Goal: Information Seeking & Learning: Get advice/opinions

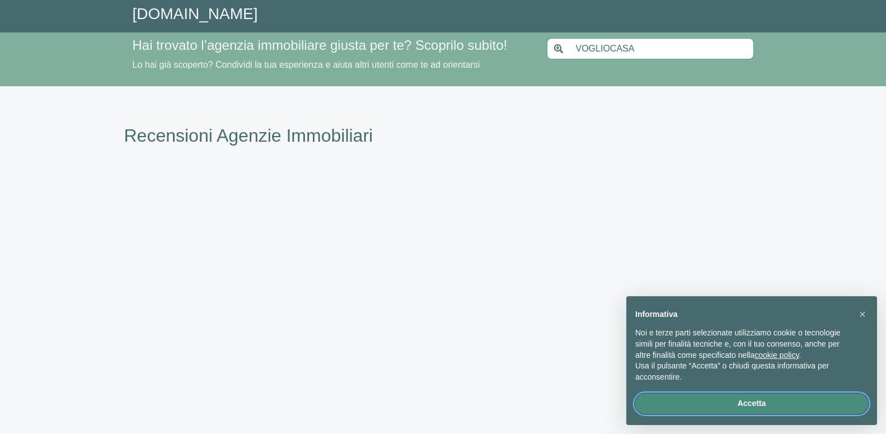
click at [749, 402] on button "Accetta" at bounding box center [751, 403] width 233 height 20
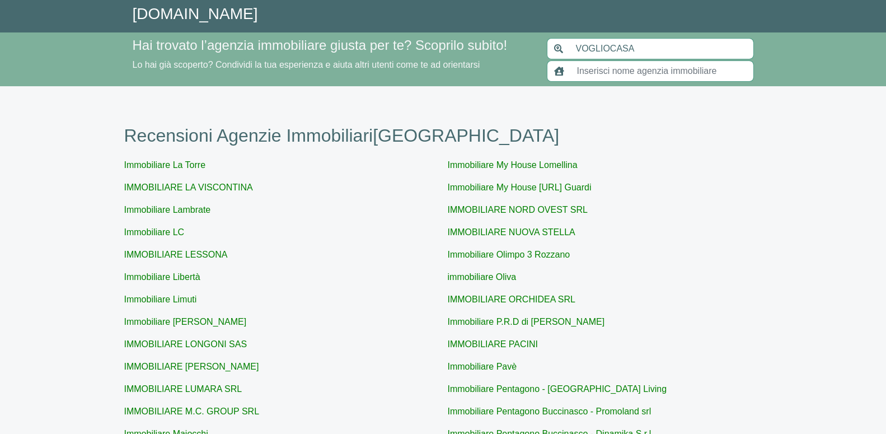
type input "[GEOGRAPHIC_DATA]"
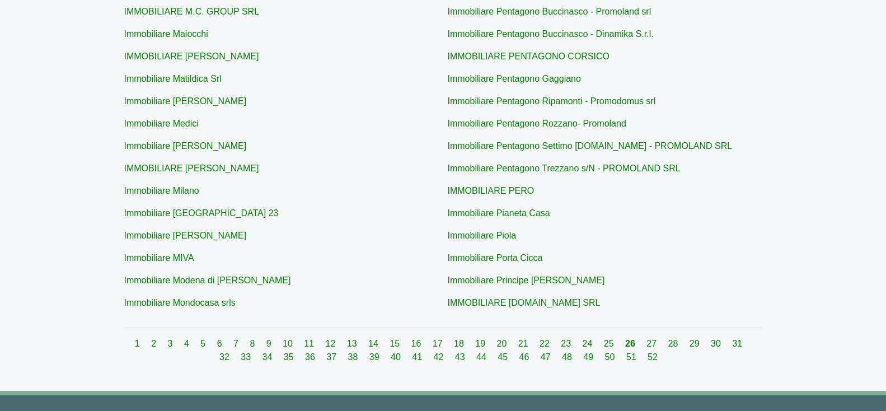
scroll to position [433, 0]
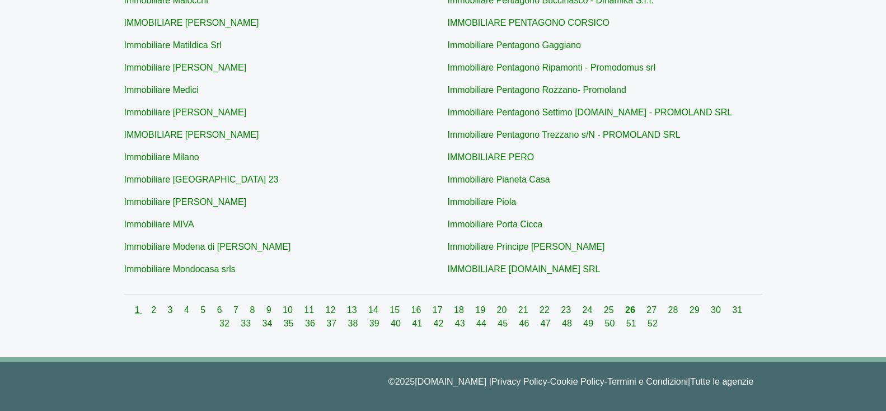
click at [135, 308] on link "1" at bounding box center [138, 310] width 7 height 10
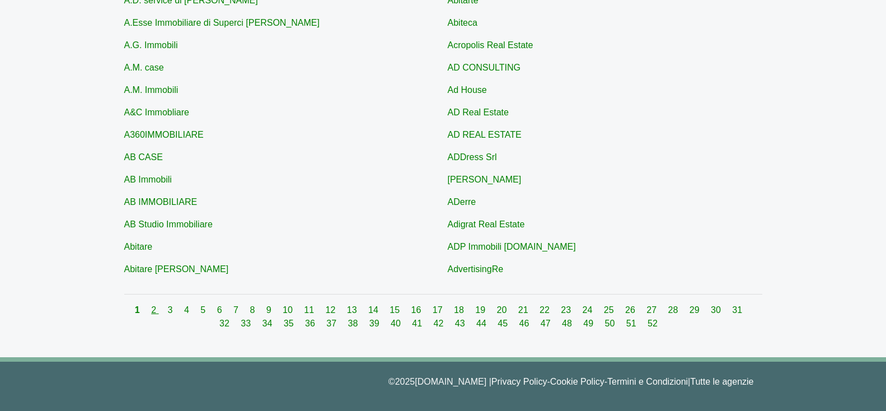
click at [151, 311] on link "2" at bounding box center [154, 310] width 7 height 10
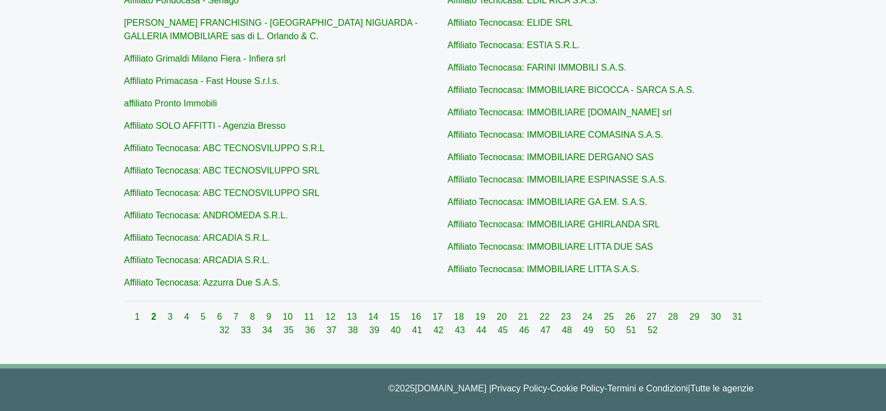
click at [160, 314] on div "1 2 3 4 5 6 7 8 9 10 11 12 13 14 15 16 17 18 19 20 21 22 23 24 25 26 27 28 29 3…" at bounding box center [443, 323] width 638 height 27
click at [168, 315] on link "3" at bounding box center [171, 317] width 7 height 10
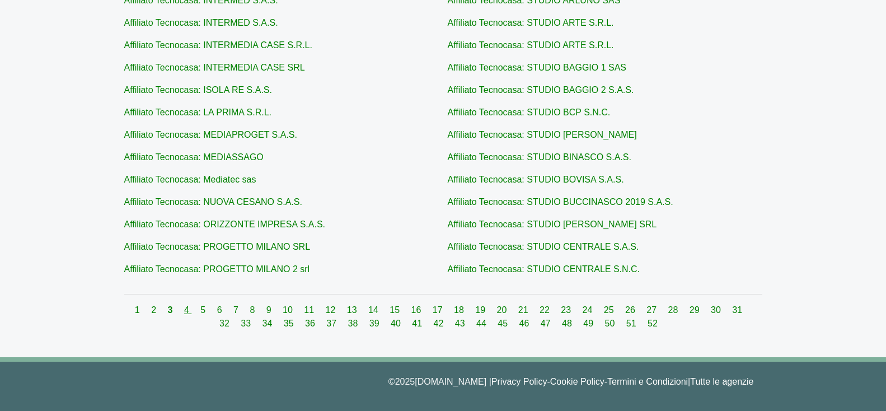
click at [184, 309] on link "4" at bounding box center [187, 310] width 7 height 10
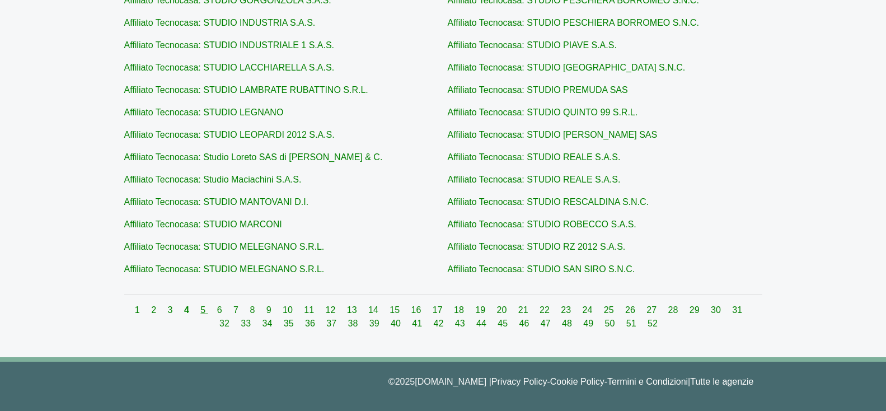
click at [200, 312] on link "5" at bounding box center [203, 310] width 7 height 10
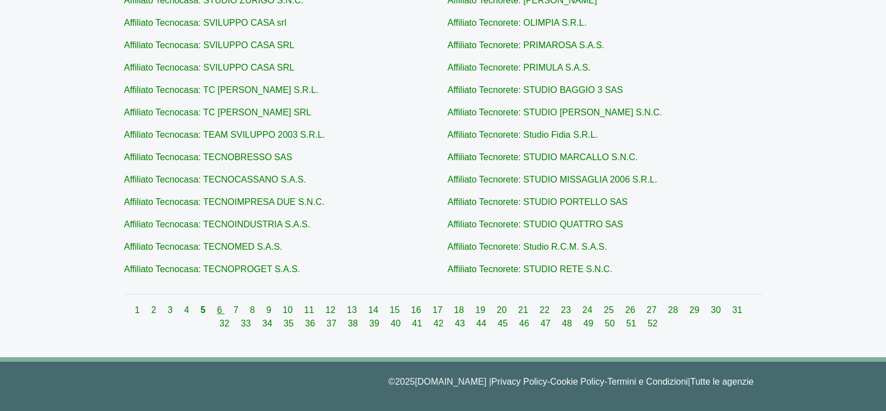
click at [217, 311] on link "6" at bounding box center [220, 310] width 7 height 10
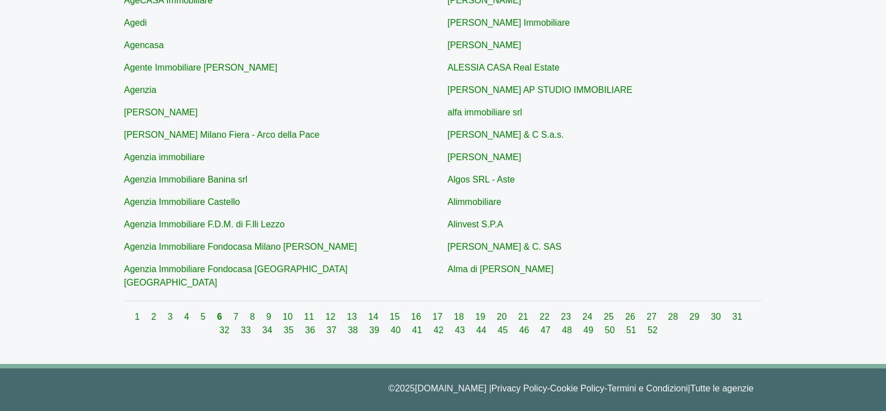
click at [226, 310] on div "1 2 3 4 5 6 7 8 9 10 11 12 13 14 15 16 17 18 19 20 21 22 23 24 25 26 27 28 29 3…" at bounding box center [443, 323] width 638 height 27
click at [233, 312] on link "7" at bounding box center [236, 317] width 7 height 10
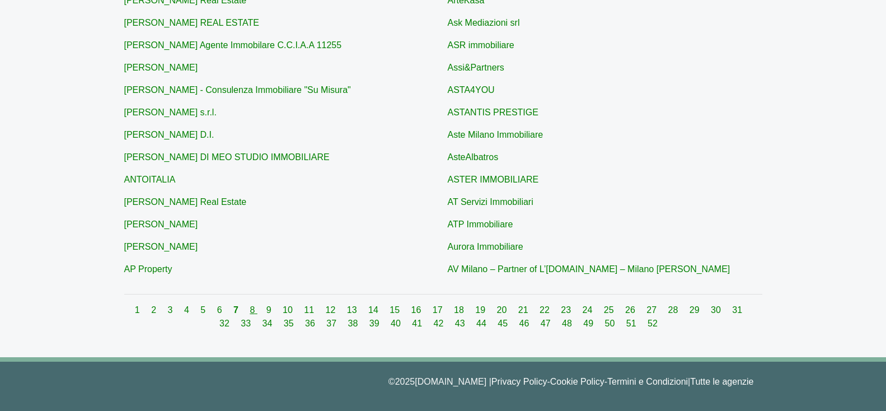
click at [250, 311] on link "8" at bounding box center [253, 310] width 7 height 10
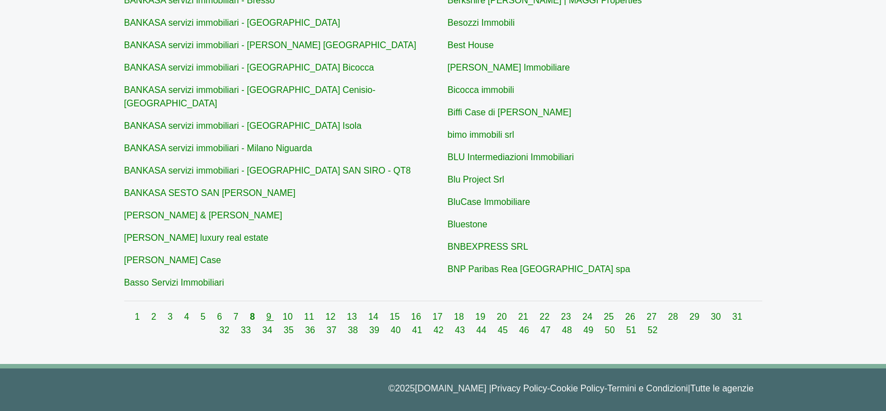
click at [266, 312] on link "9" at bounding box center [269, 317] width 7 height 10
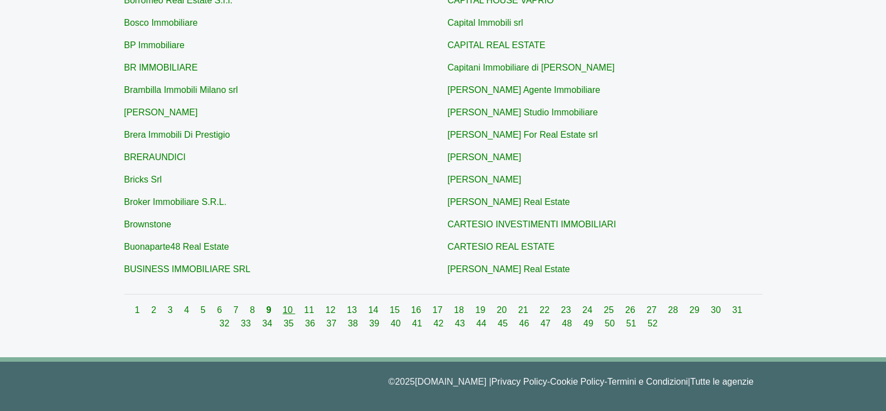
click at [283, 310] on link "10" at bounding box center [289, 310] width 12 height 10
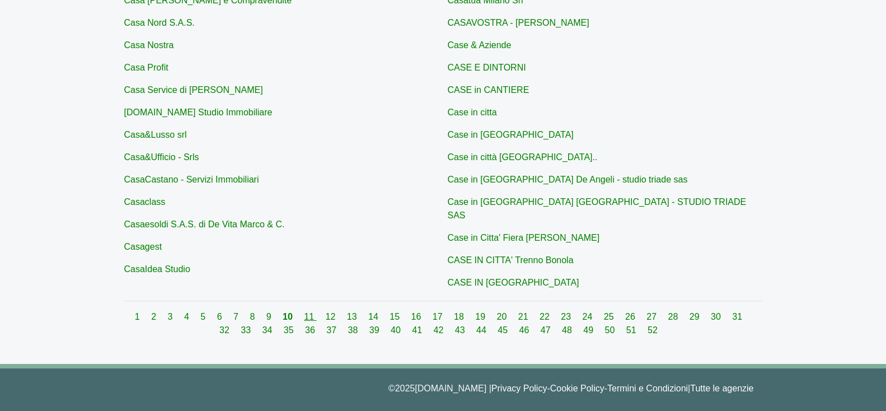
click at [305, 312] on link "11" at bounding box center [310, 317] width 12 height 10
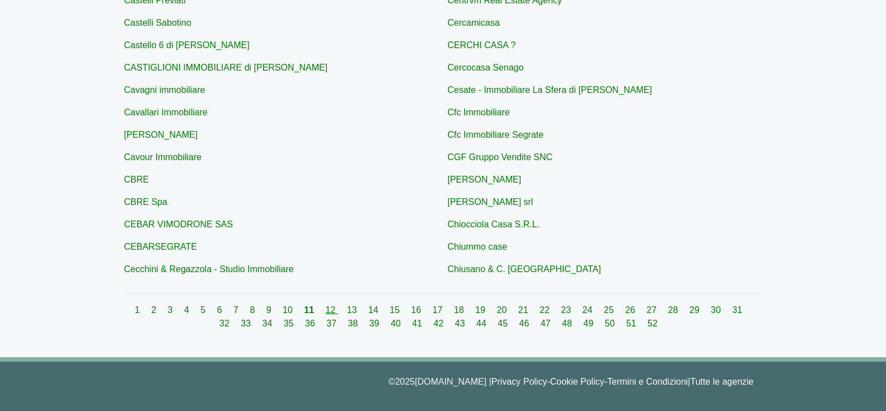
click at [326, 309] on link "12" at bounding box center [332, 310] width 12 height 10
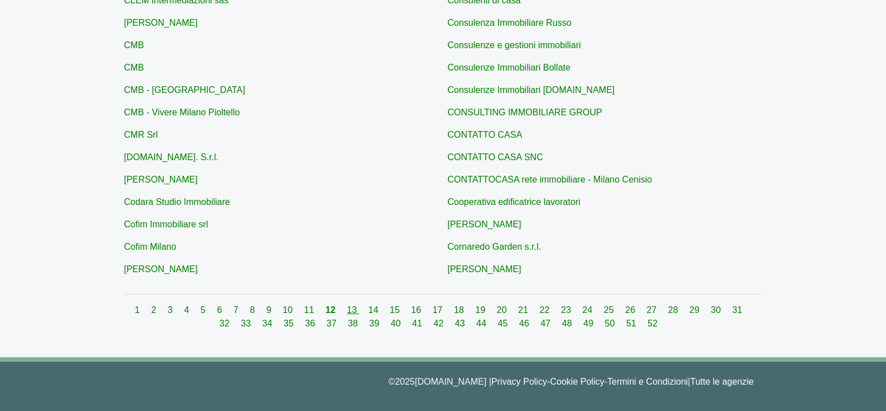
click at [348, 311] on link "13" at bounding box center [353, 310] width 12 height 10
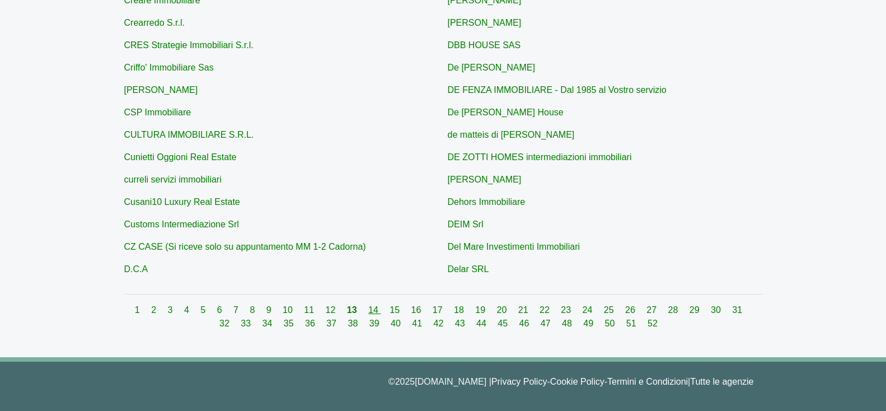
click at [368, 306] on link "14" at bounding box center [374, 310] width 12 height 10
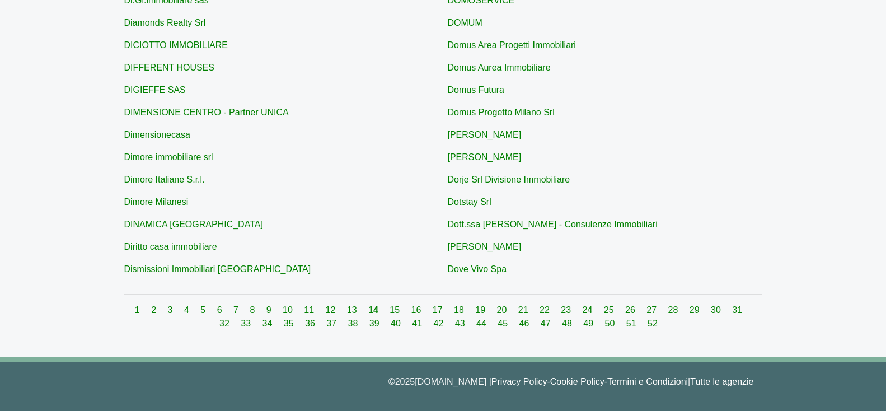
click at [389, 311] on link "15" at bounding box center [395, 310] width 12 height 10
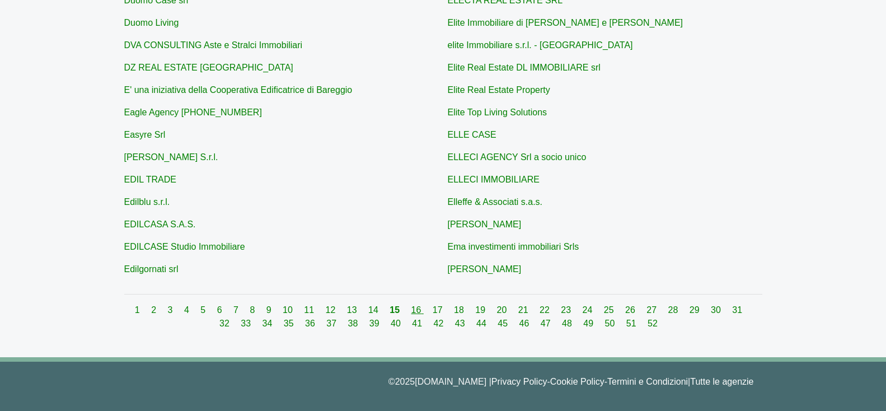
click at [411, 313] on link "16" at bounding box center [417, 310] width 12 height 10
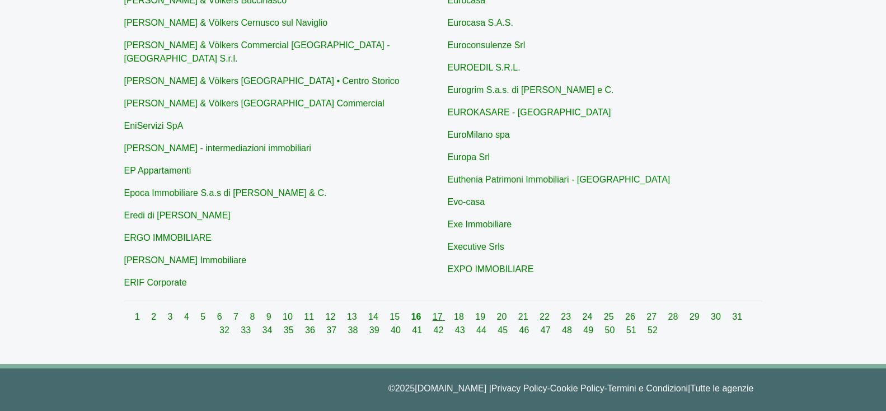
click at [432, 312] on link "17" at bounding box center [438, 317] width 12 height 10
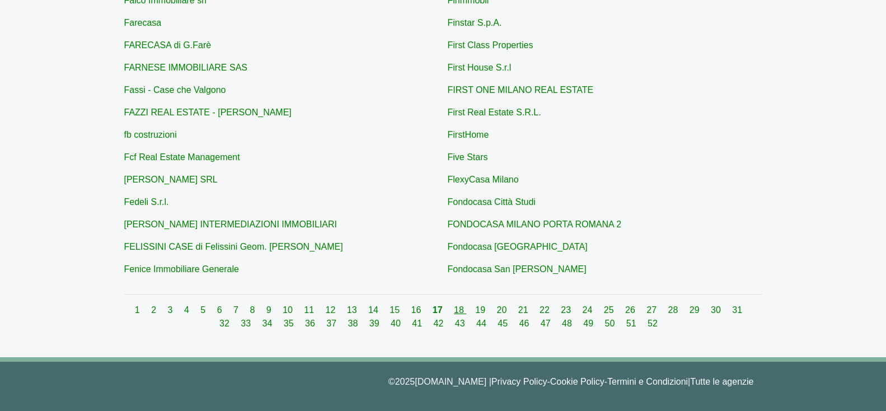
click at [454, 311] on link "18" at bounding box center [460, 310] width 12 height 10
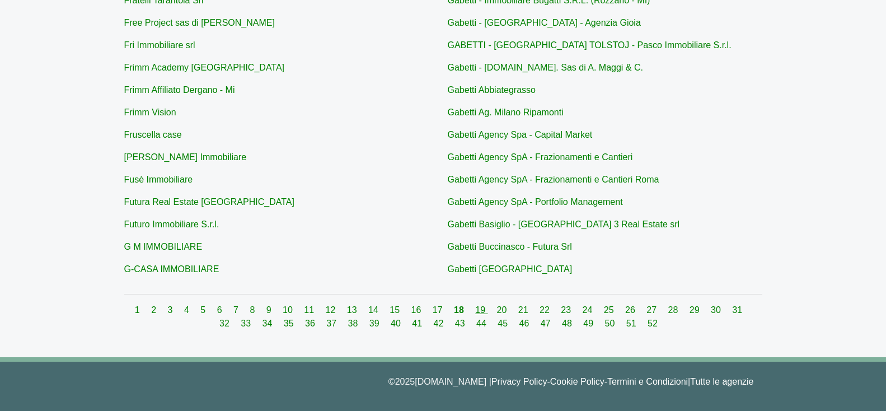
click at [475, 309] on link "19" at bounding box center [481, 310] width 12 height 10
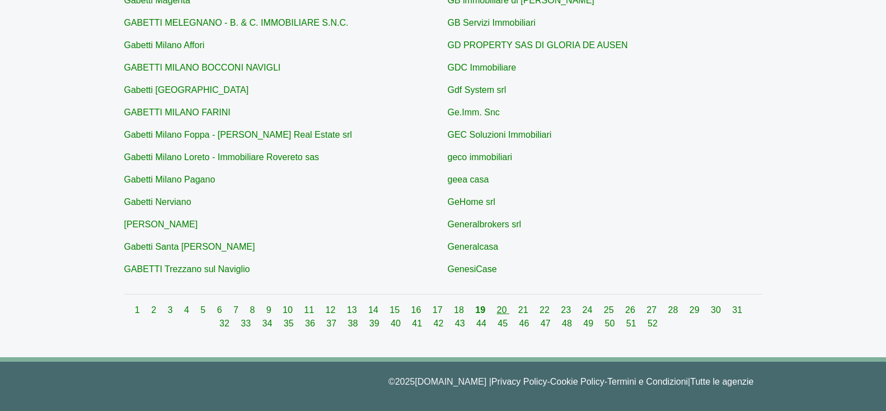
click at [497, 311] on link "20" at bounding box center [503, 310] width 12 height 10
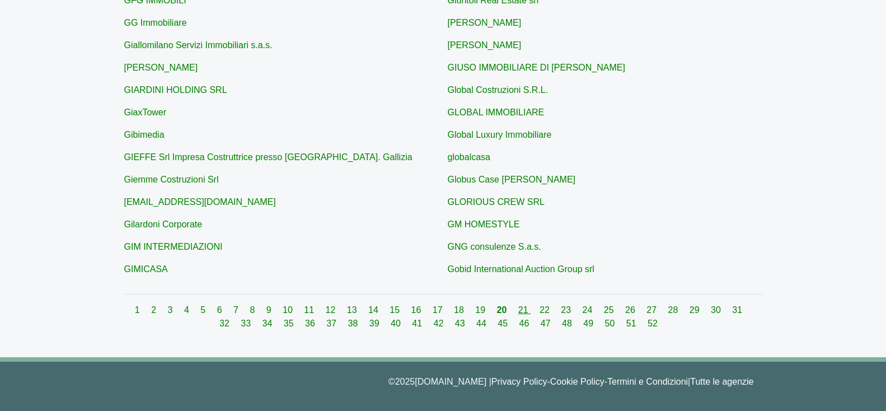
click at [518, 308] on link "21" at bounding box center [524, 310] width 12 height 10
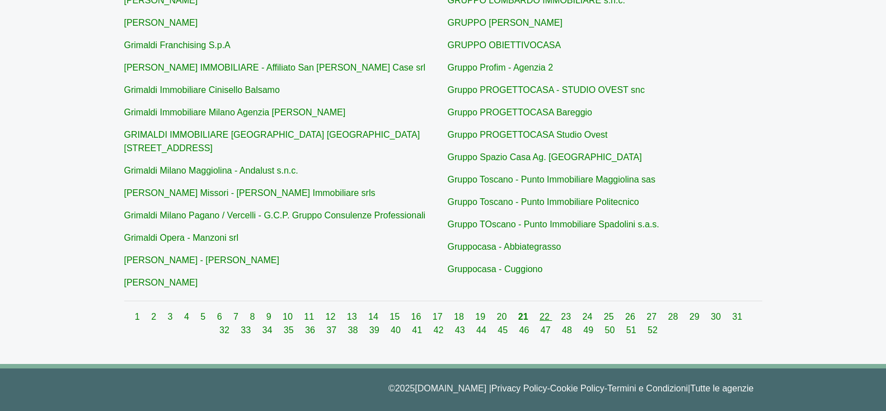
click at [539, 312] on link "22" at bounding box center [545, 317] width 12 height 10
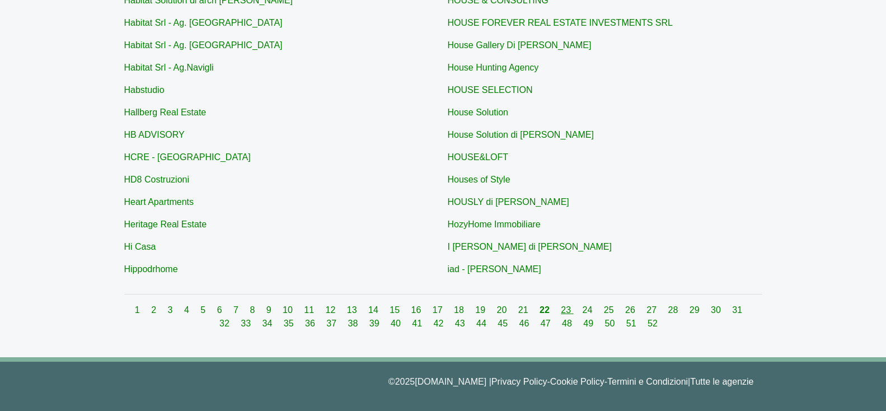
click at [561, 309] on link "23" at bounding box center [567, 310] width 12 height 10
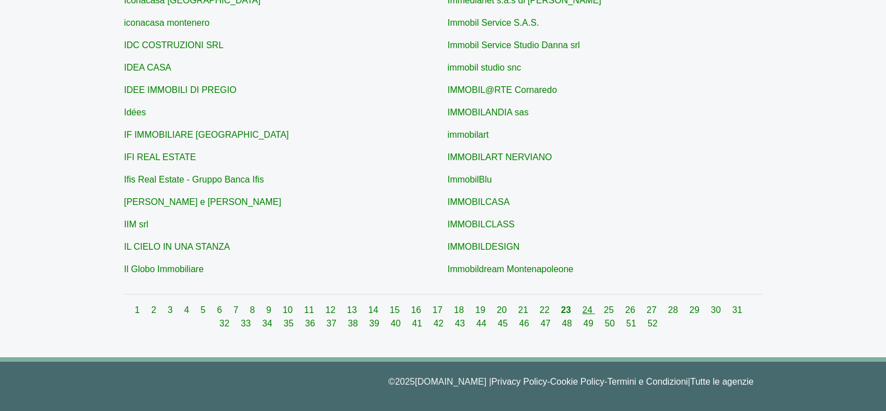
click at [582, 308] on link "24" at bounding box center [588, 310] width 12 height 10
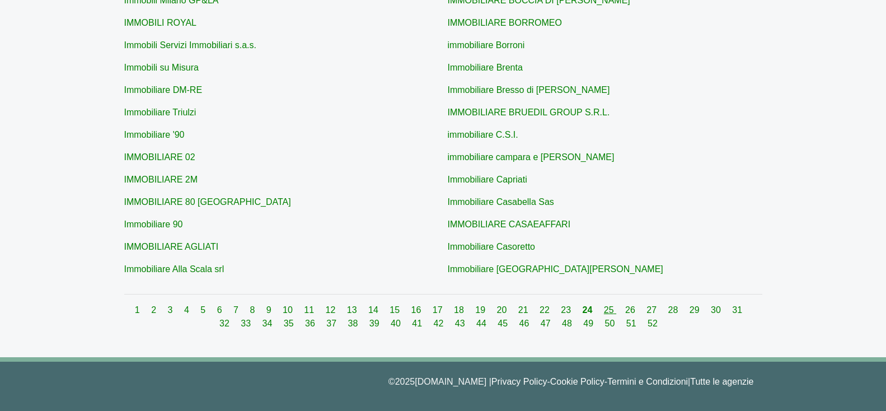
click at [604, 312] on link "25" at bounding box center [610, 310] width 12 height 10
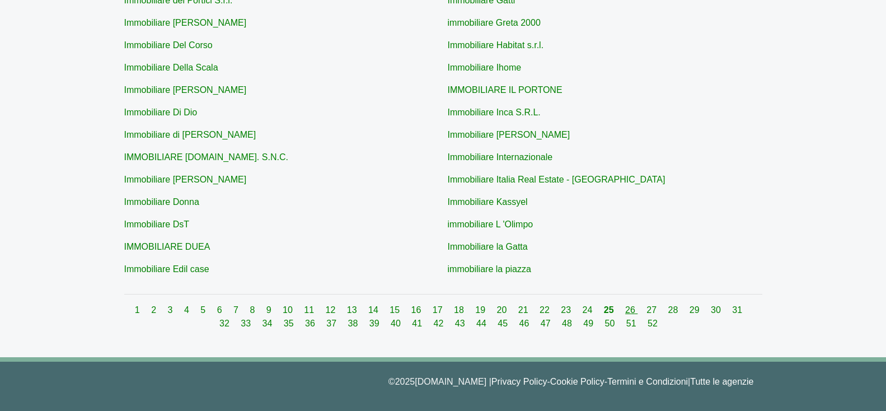
click at [625, 312] on link "26" at bounding box center [631, 310] width 12 height 10
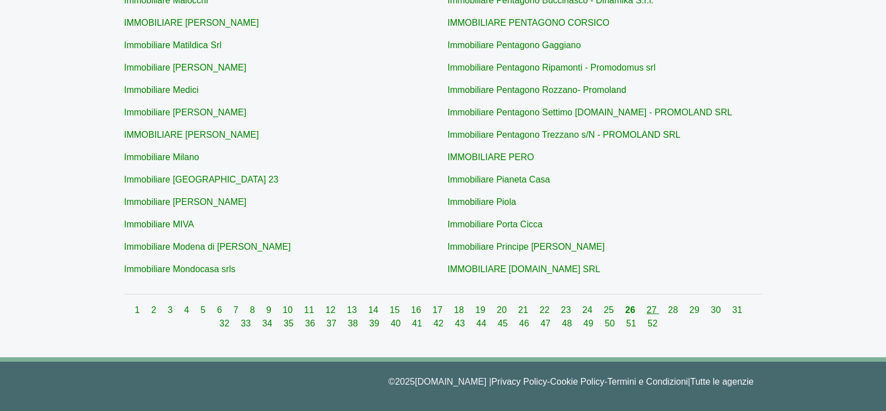
click at [646, 309] on link "27" at bounding box center [652, 310] width 12 height 10
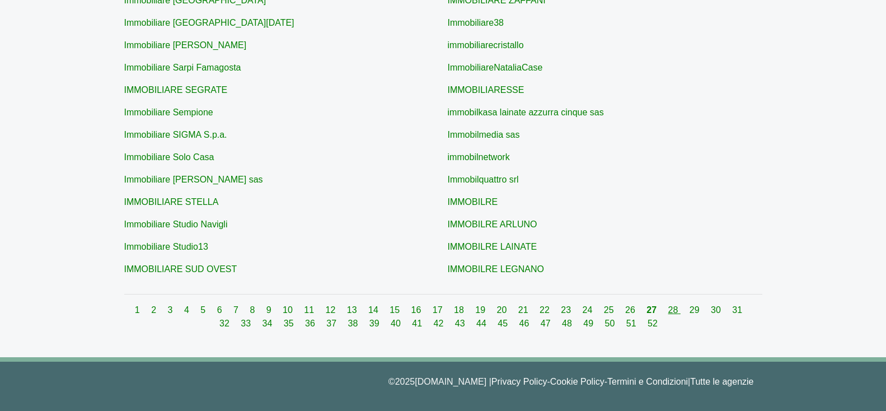
click at [668, 312] on link "28" at bounding box center [674, 310] width 12 height 10
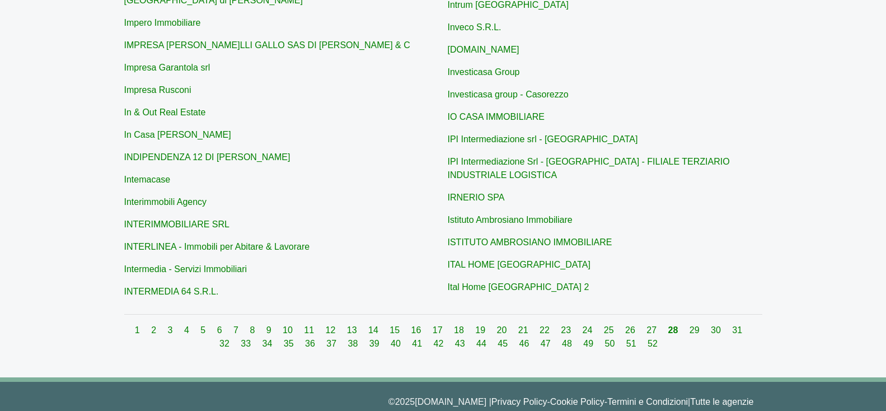
click at [679, 323] on div "1 2 3 4 5 6 7 8 9 10 11 12 13 14 15 16 17 18 19 20 21 22 23 24 25 26 27 28 29 3…" at bounding box center [443, 336] width 638 height 27
click at [689, 325] on link "29" at bounding box center [695, 330] width 12 height 10
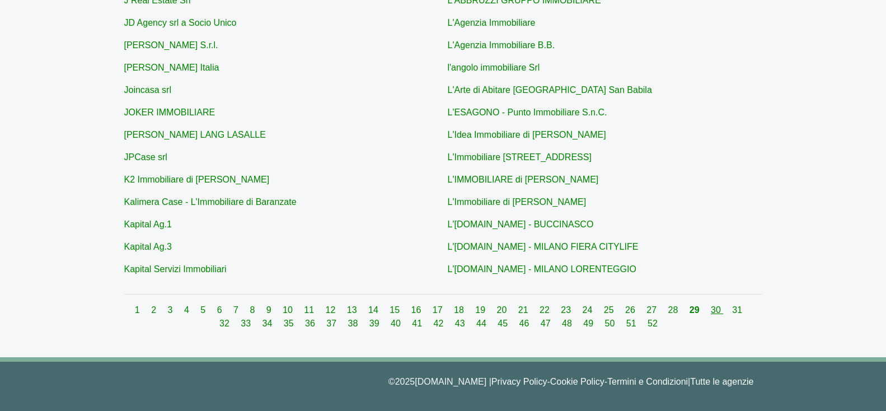
click at [711, 308] on link "30" at bounding box center [717, 310] width 12 height 10
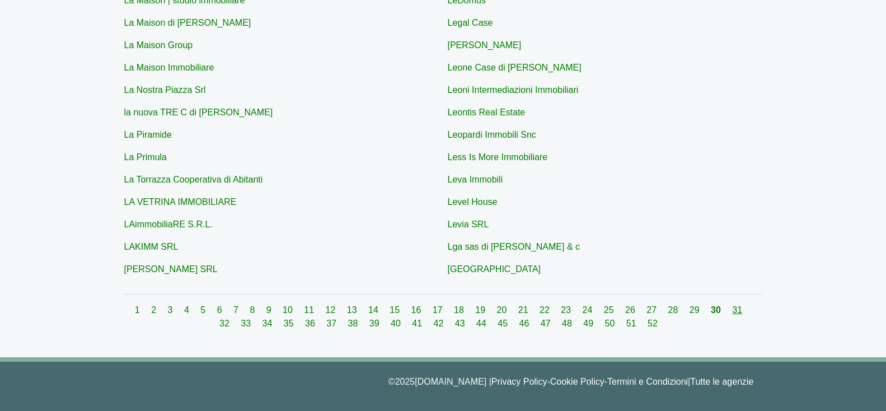
click at [732, 311] on link "31" at bounding box center [737, 310] width 10 height 10
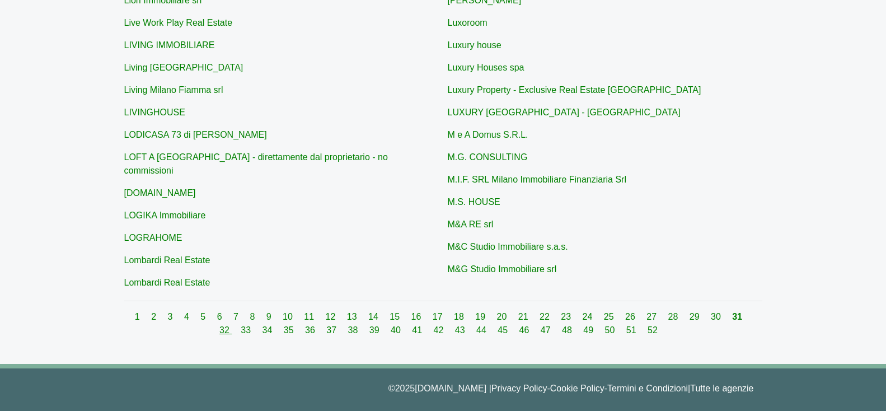
click at [232, 325] on link "32" at bounding box center [225, 330] width 12 height 10
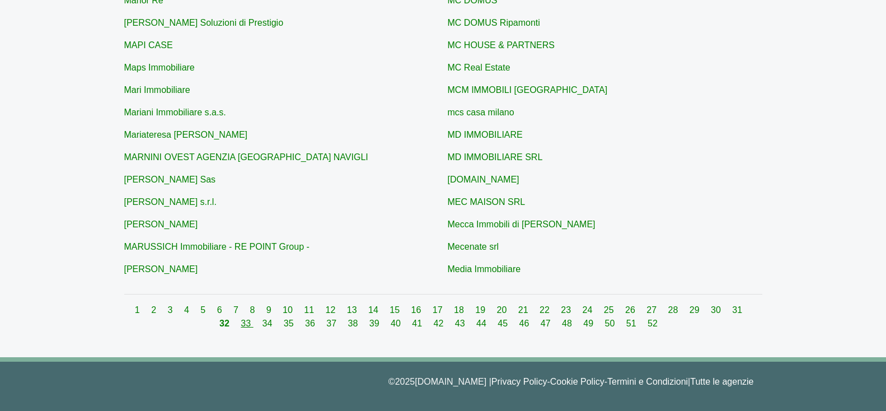
click at [241, 326] on link "33" at bounding box center [247, 323] width 12 height 10
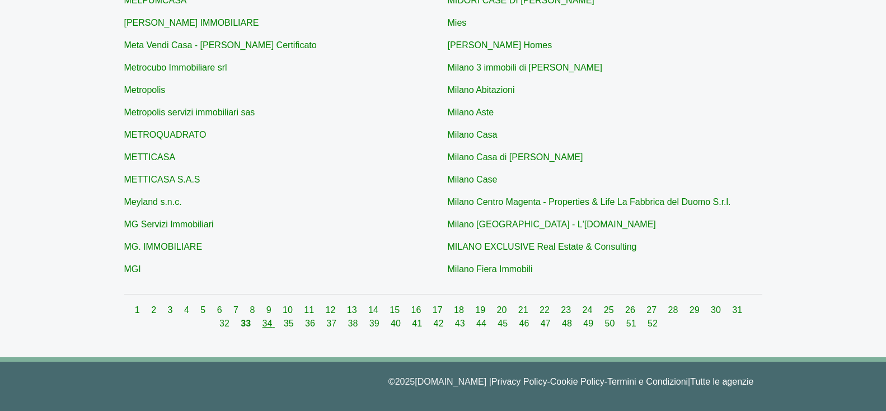
click at [263, 325] on link "34" at bounding box center [268, 323] width 12 height 10
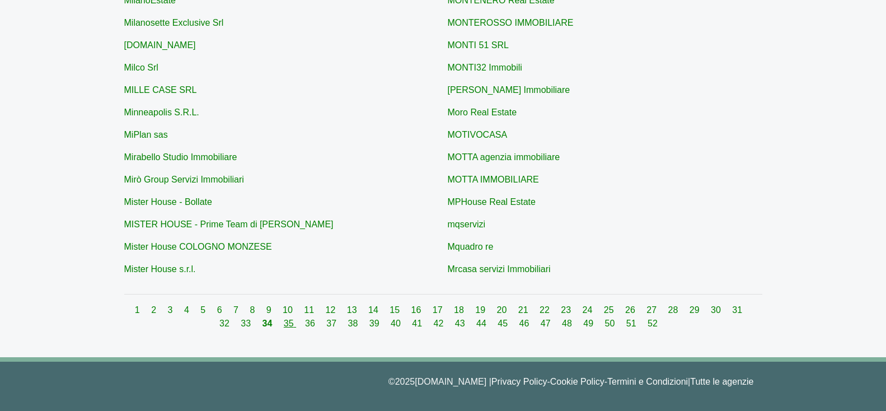
click at [284, 321] on link "35" at bounding box center [290, 323] width 12 height 10
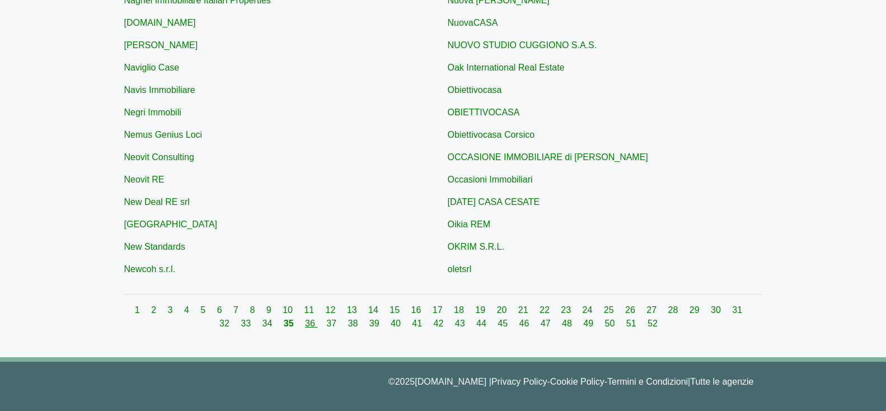
click at [305, 323] on link "36" at bounding box center [311, 323] width 12 height 10
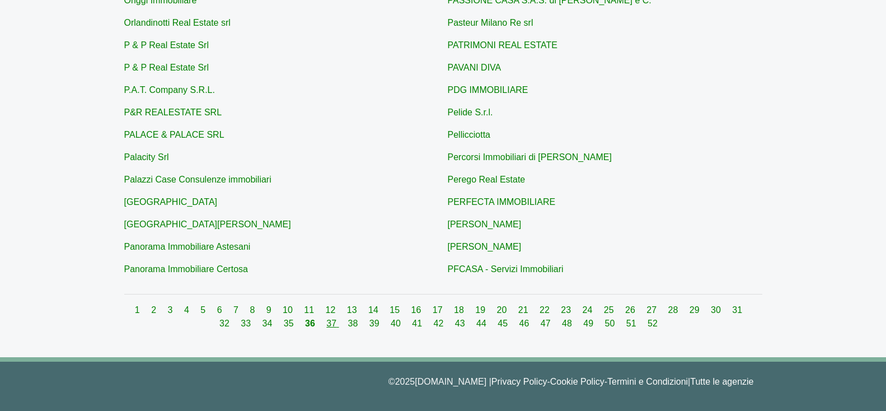
click at [326, 322] on link "37" at bounding box center [332, 323] width 12 height 10
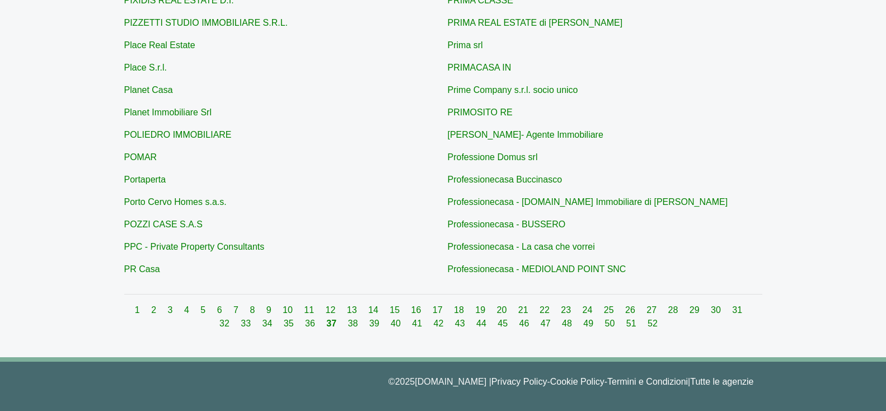
click at [326, 318] on link "37" at bounding box center [332, 323] width 12 height 10
click at [348, 324] on link "38" at bounding box center [354, 323] width 12 height 10
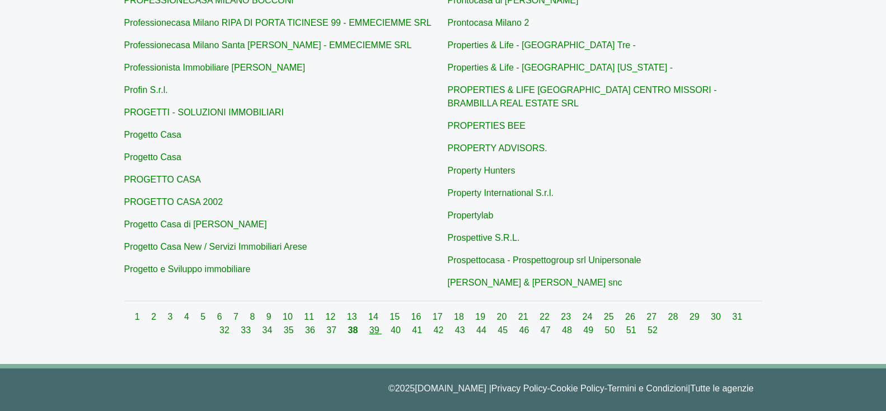
click at [369, 325] on link "39" at bounding box center [375, 330] width 12 height 10
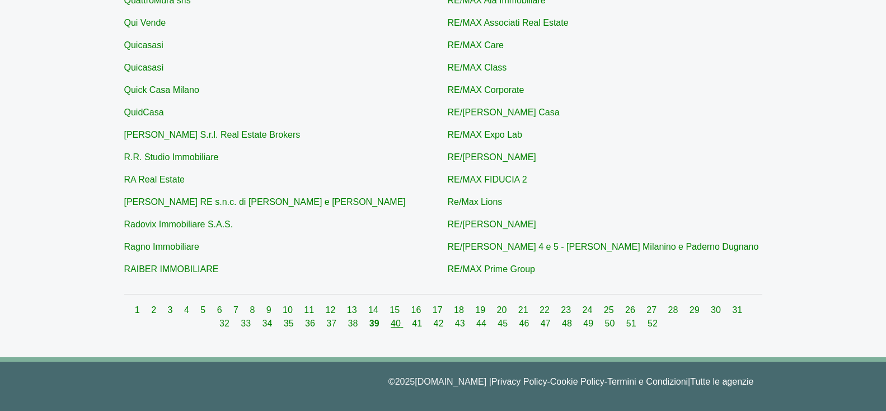
click at [391, 326] on link "40" at bounding box center [397, 323] width 12 height 10
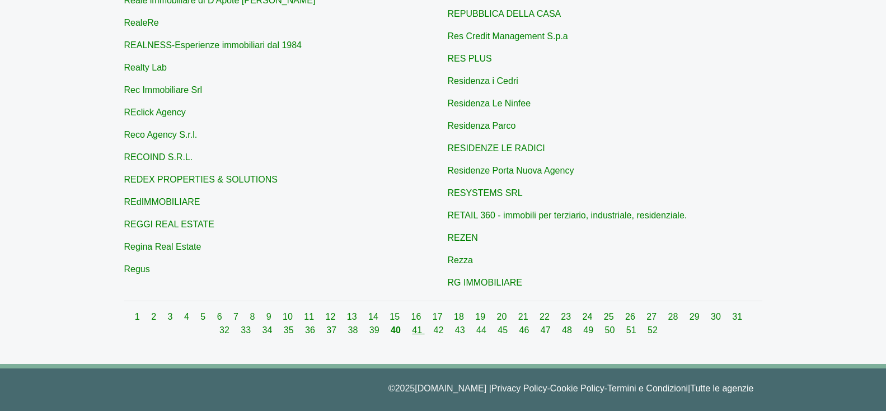
click at [412, 325] on link "41" at bounding box center [418, 330] width 12 height 10
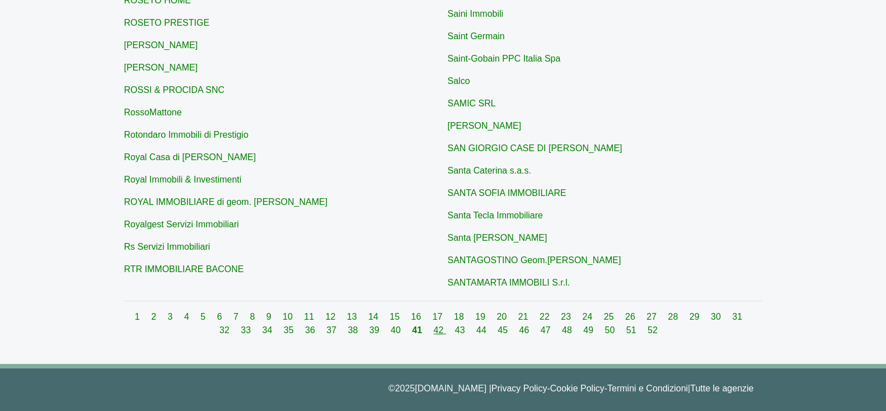
click at [434, 335] on link "42" at bounding box center [440, 330] width 12 height 10
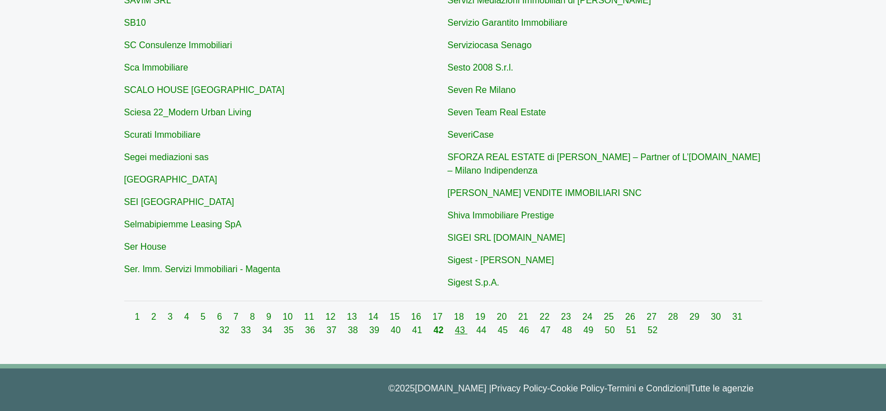
click at [455, 333] on link "43" at bounding box center [461, 330] width 12 height 10
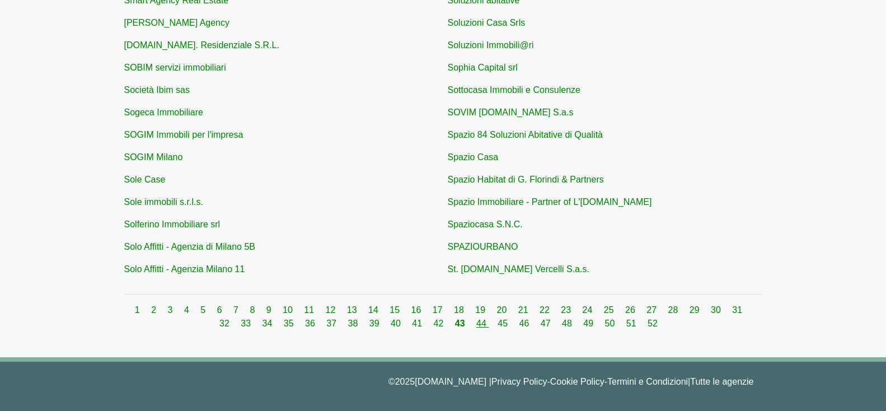
click at [476, 319] on link "44" at bounding box center [482, 323] width 12 height 10
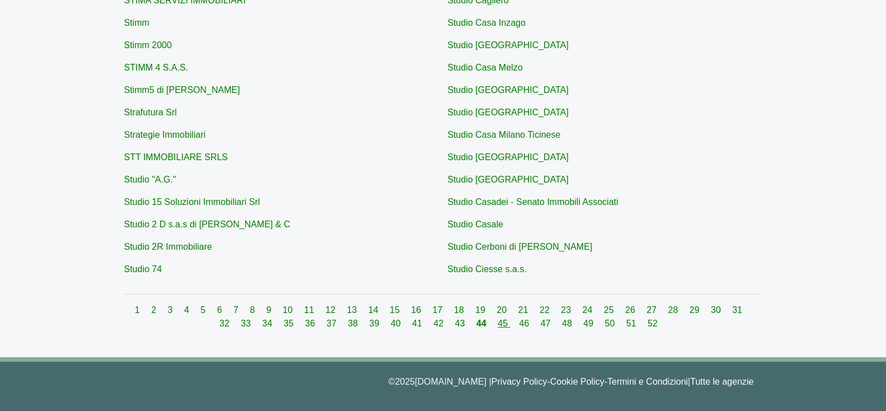
click at [497, 321] on link "45" at bounding box center [503, 323] width 12 height 10
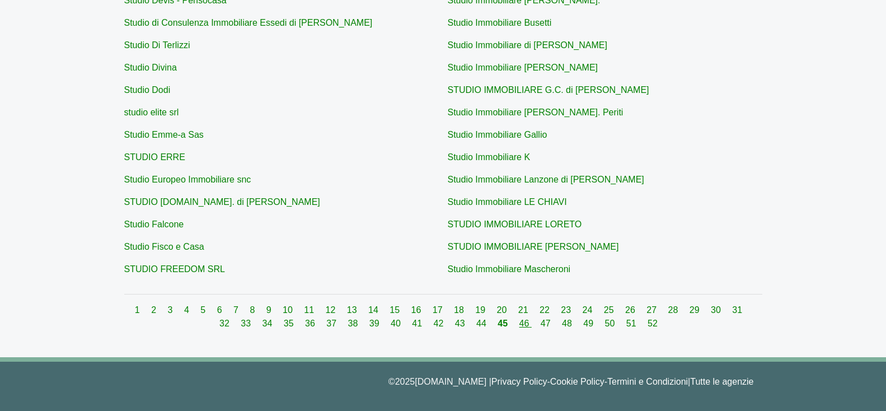
click at [519, 326] on link "46" at bounding box center [525, 323] width 12 height 10
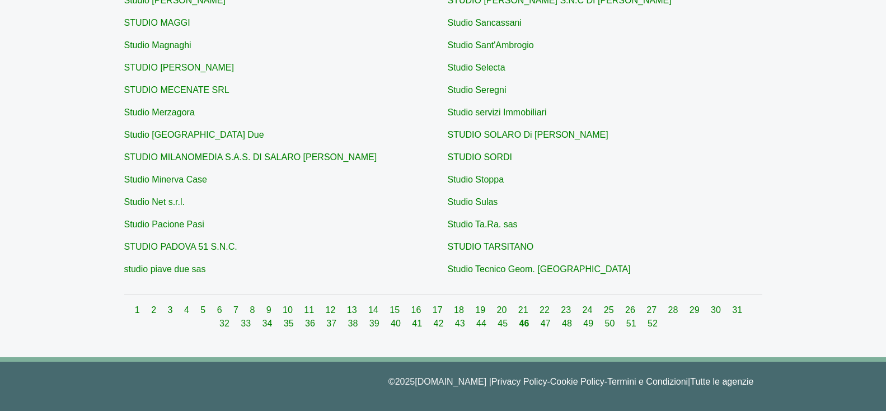
click at [519, 318] on link "46" at bounding box center [525, 323] width 12 height 10
click at [540, 323] on link "47" at bounding box center [546, 323] width 12 height 10
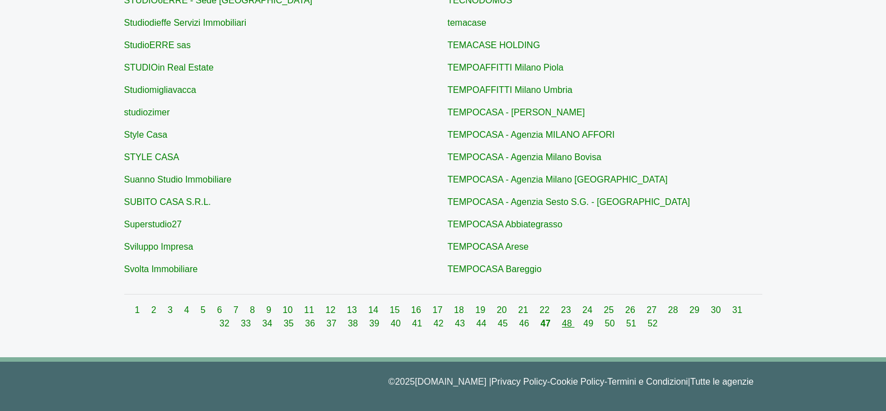
click at [562, 322] on link "48" at bounding box center [568, 323] width 12 height 10
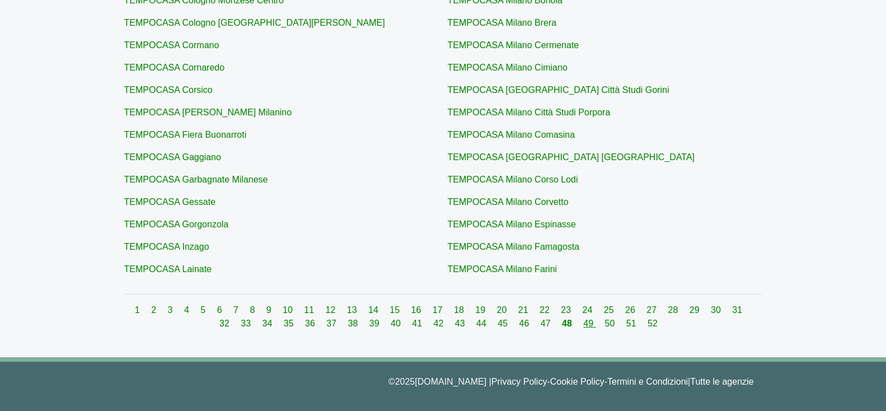
click at [583, 324] on link "49" at bounding box center [589, 323] width 12 height 10
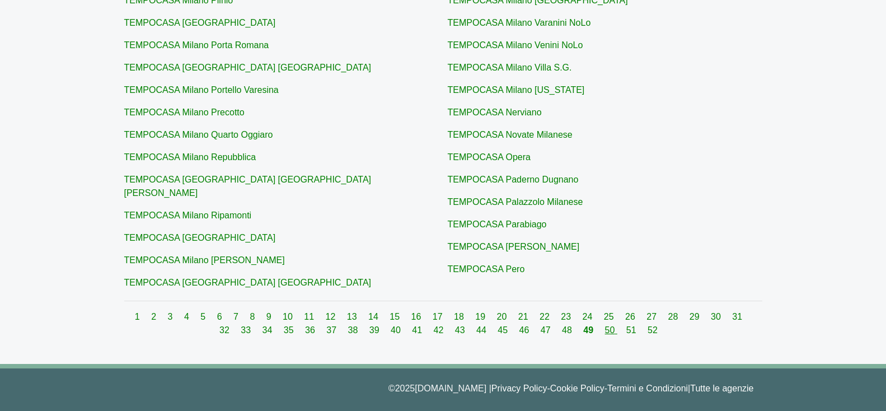
click at [605, 325] on link "50" at bounding box center [611, 330] width 12 height 10
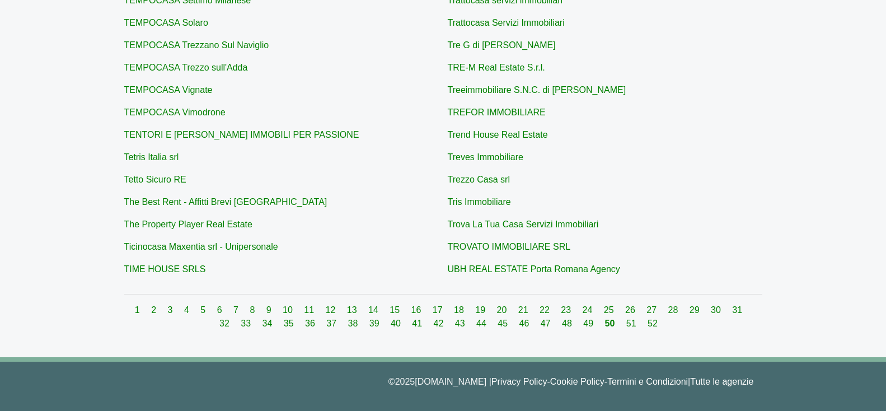
drag, startPoint x: 616, startPoint y: 325, endPoint x: 518, endPoint y: 349, distance: 100.7
click at [626, 325] on link "51" at bounding box center [632, 323] width 12 height 10
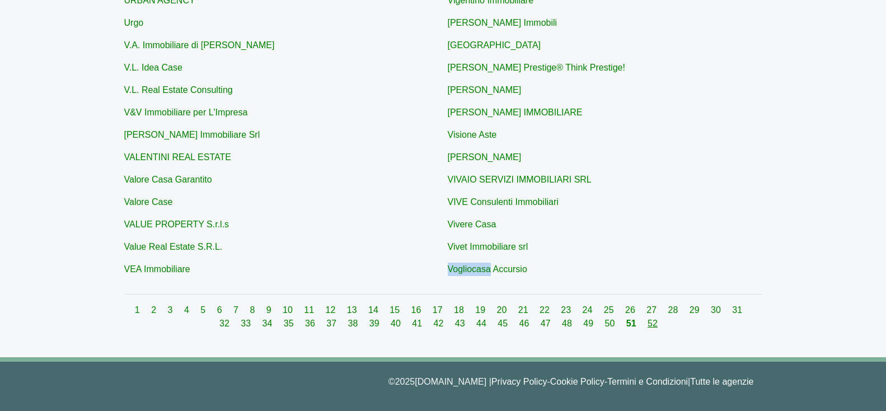
click at [647, 320] on link "52" at bounding box center [652, 323] width 10 height 10
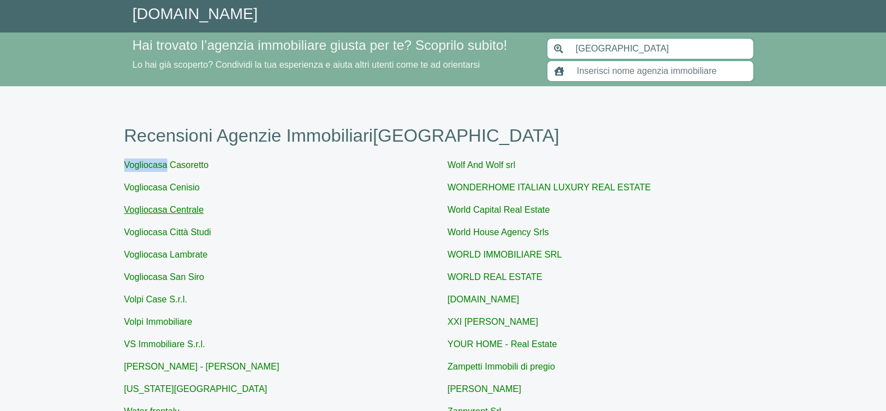
click at [172, 214] on link "Vogliocasa Centrale" at bounding box center [163, 210] width 79 height 10
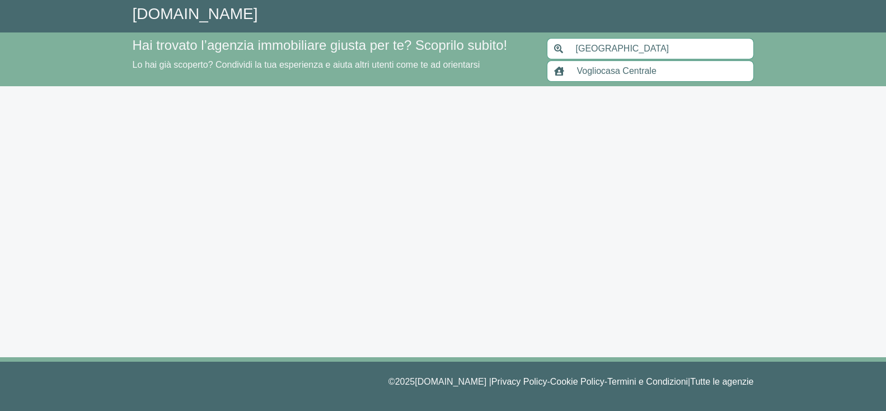
type input "Vogliocasa Centrale"
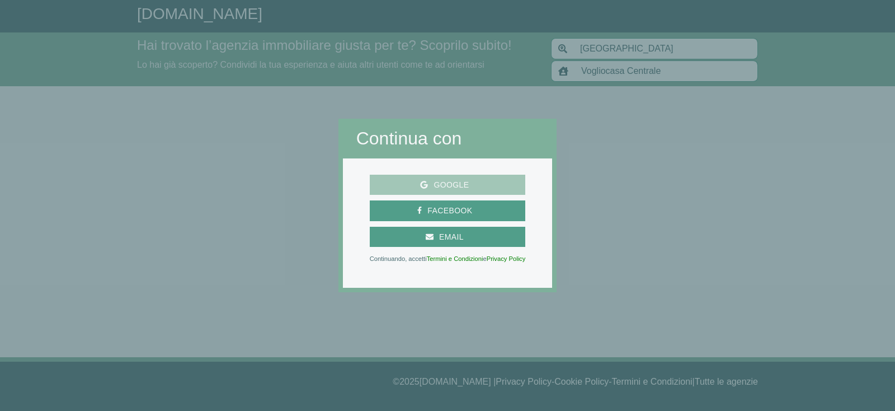
click at [438, 183] on span "Google" at bounding box center [451, 185] width 46 height 14
